Goal: Information Seeking & Learning: Learn about a topic

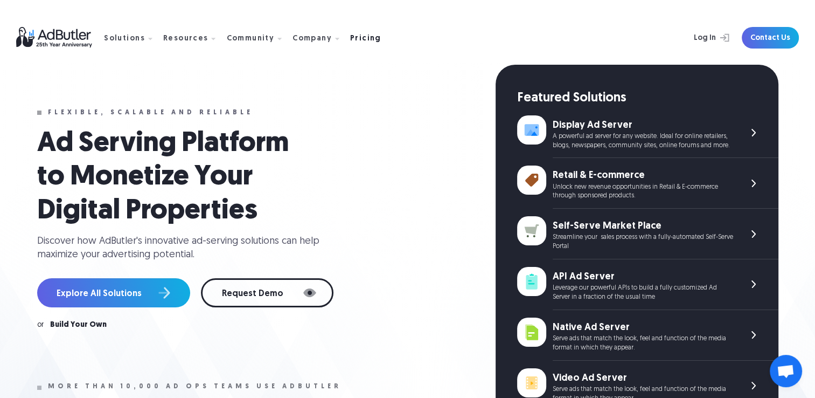
click at [352, 40] on div "Pricing" at bounding box center [365, 39] width 31 height 8
click at [350, 37] on div "Pricing" at bounding box center [365, 39] width 31 height 8
